Goal: Task Accomplishment & Management: Complete application form

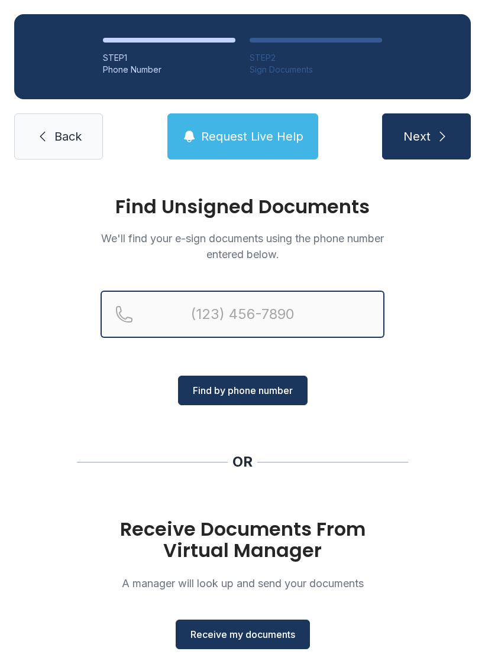
click at [225, 307] on input "Reservation phone number" at bounding box center [242, 314] width 284 height 47
type input "("
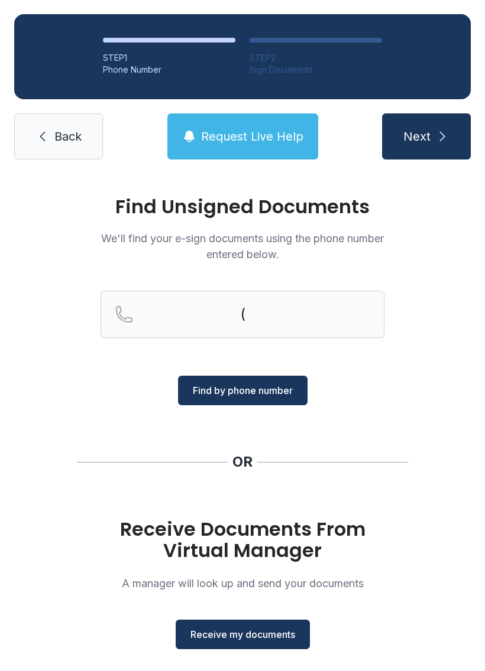
click at [68, 126] on link "Back" at bounding box center [58, 136] width 89 height 46
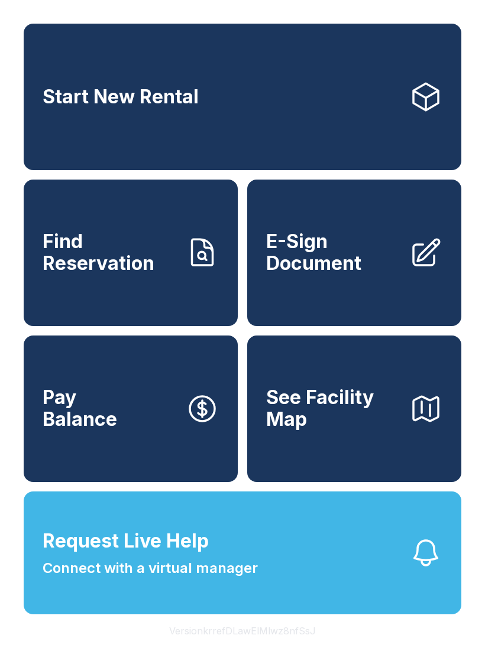
click at [384, 274] on span "E-Sign Document" at bounding box center [333, 252] width 134 height 43
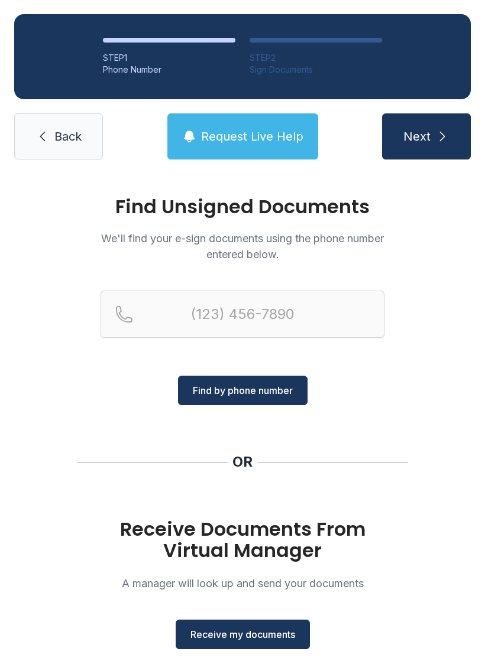
click at [256, 629] on span "Receive my documents" at bounding box center [242, 635] width 105 height 14
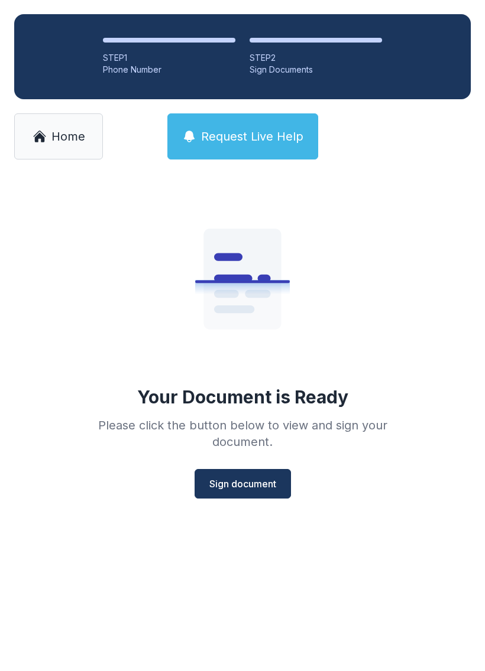
click at [265, 476] on button "Sign document" at bounding box center [242, 484] width 96 height 30
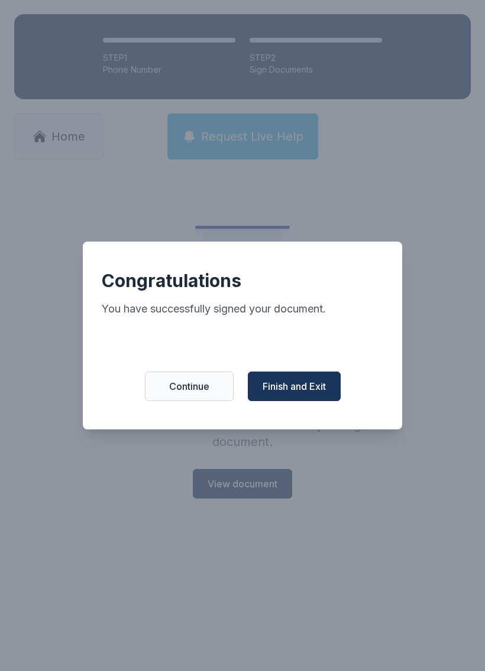
click at [301, 391] on span "Finish and Exit" at bounding box center [293, 386] width 63 height 14
